Goal: Information Seeking & Learning: Learn about a topic

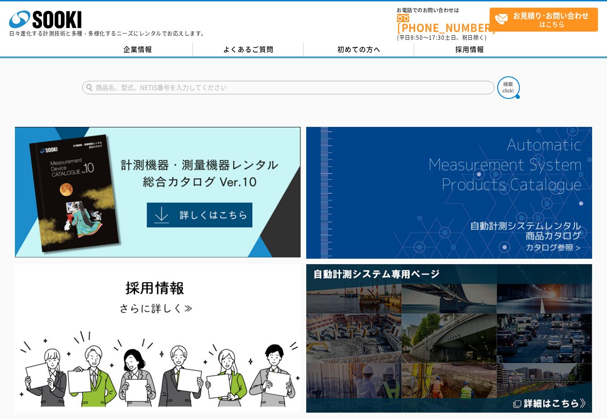
click at [137, 51] on div "企業情報 よくあるご質問 初めての方へ 採用情報" at bounding box center [303, 50] width 607 height 15
click at [137, 44] on link "企業情報" at bounding box center [137, 50] width 111 height 14
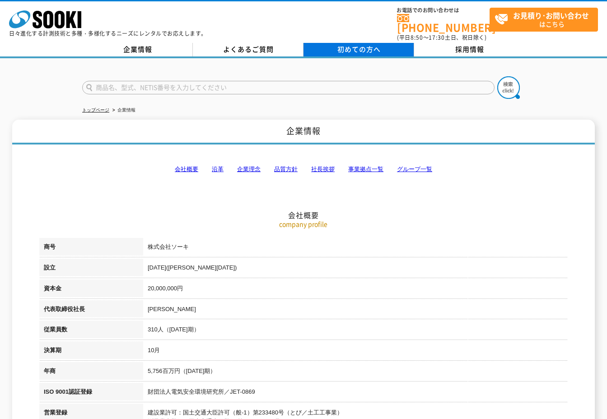
click at [358, 48] on span "初めての方へ" at bounding box center [358, 49] width 43 height 10
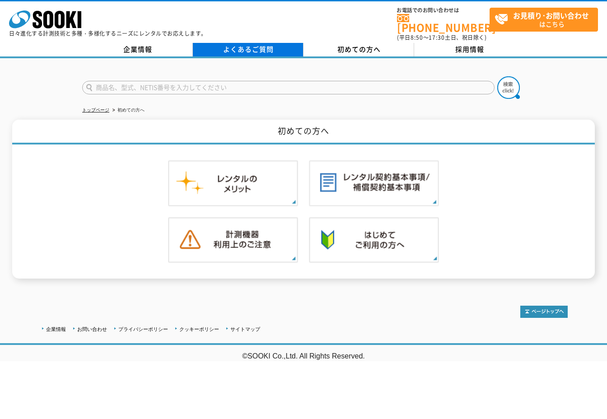
click at [265, 44] on link "よくあるご質問" at bounding box center [248, 50] width 111 height 14
